Goal: Task Accomplishment & Management: Manage account settings

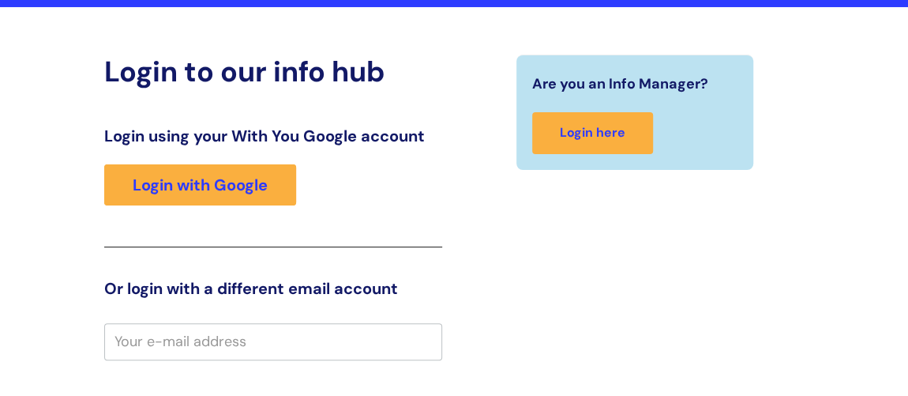
scroll to position [43, 0]
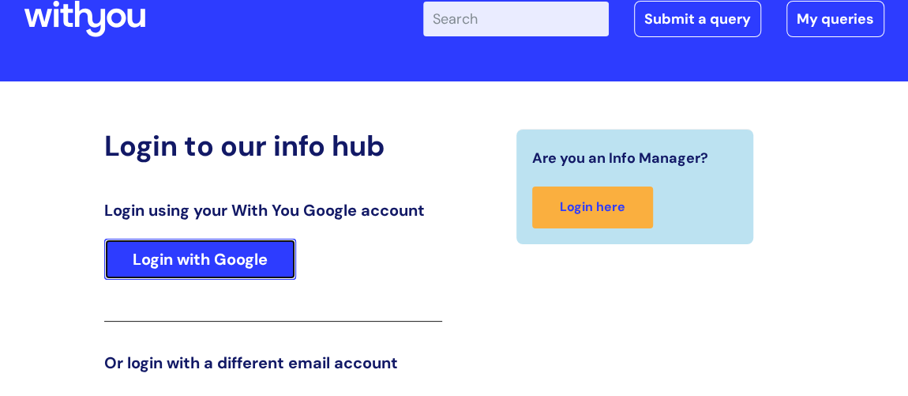
click at [216, 253] on link "Login with Google" at bounding box center [200, 258] width 192 height 41
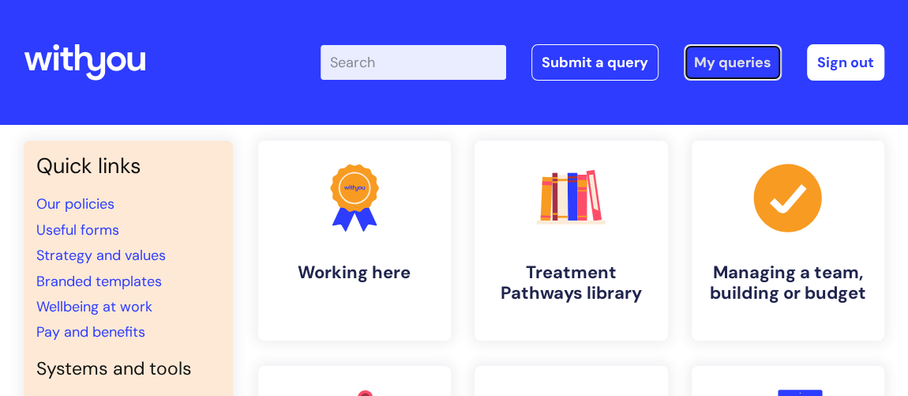
click at [710, 62] on link "My queries" at bounding box center [733, 62] width 98 height 36
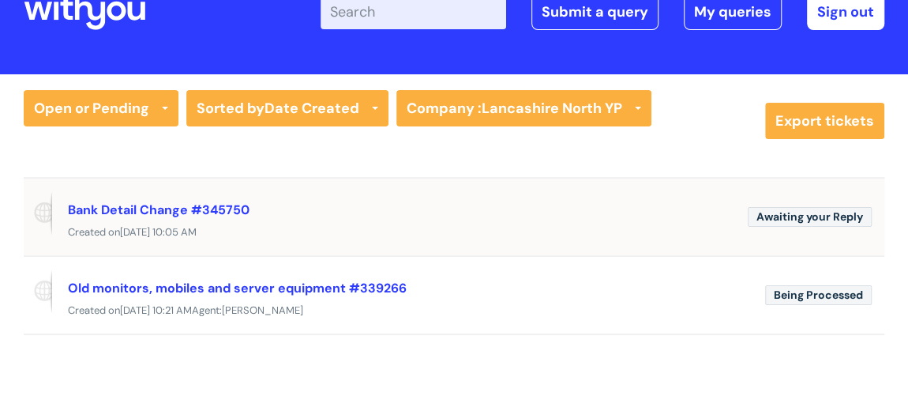
scroll to position [71, 0]
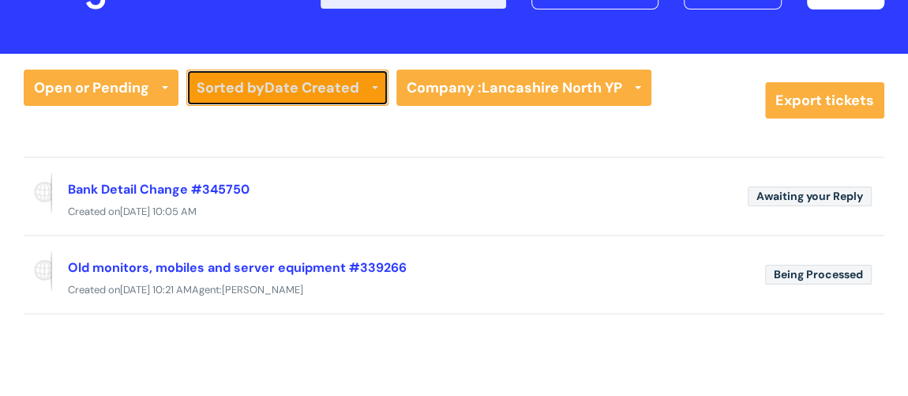
click at [304, 88] on b "Date Created" at bounding box center [311, 87] width 95 height 19
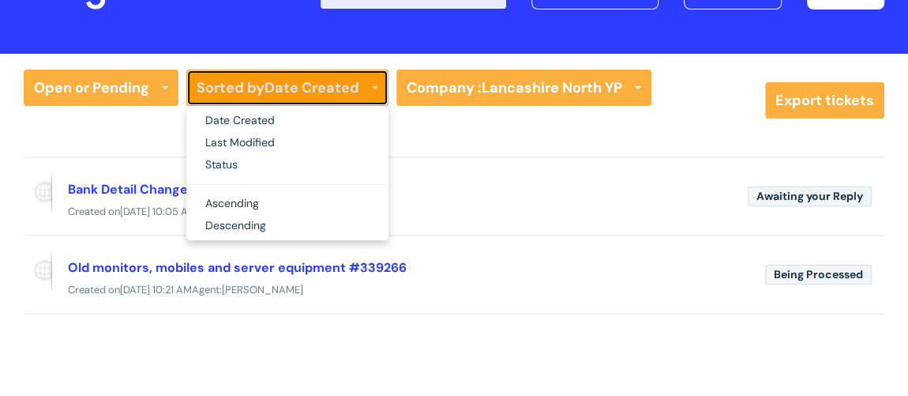
click at [306, 81] on b "Date Created" at bounding box center [311, 87] width 95 height 19
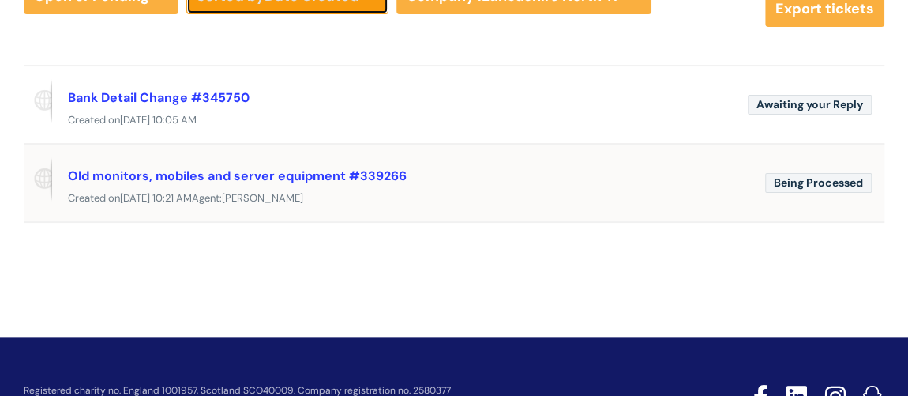
scroll to position [143, 0]
